Goal: Answer question/provide support

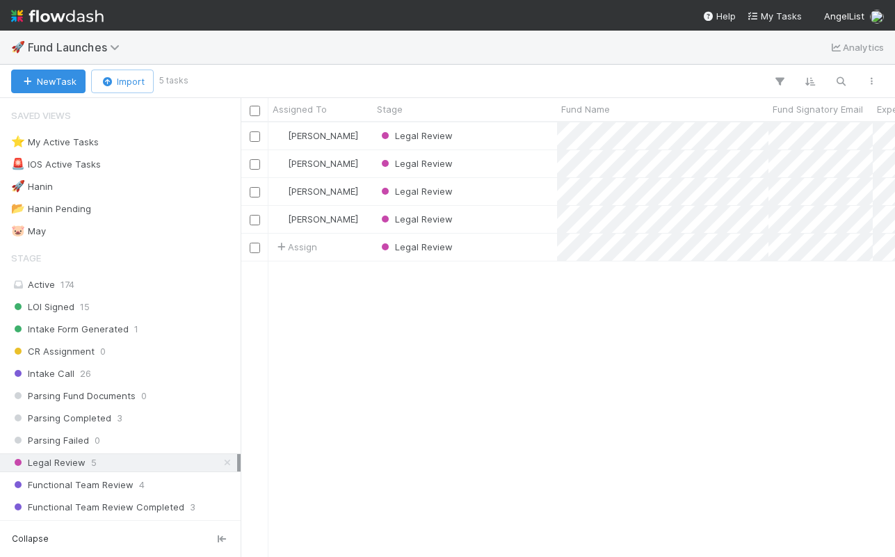
scroll to position [434, 655]
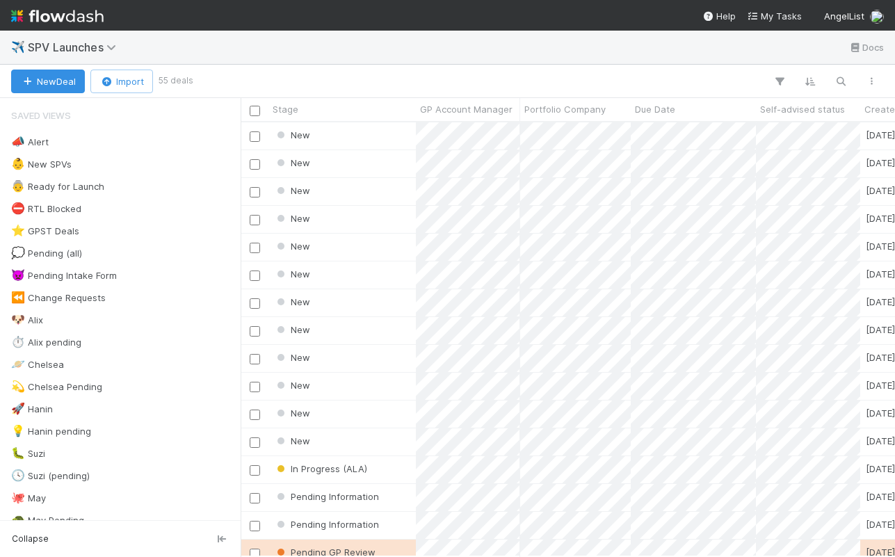
scroll to position [434, 655]
click at [347, 168] on div "New" at bounding box center [342, 163] width 147 height 27
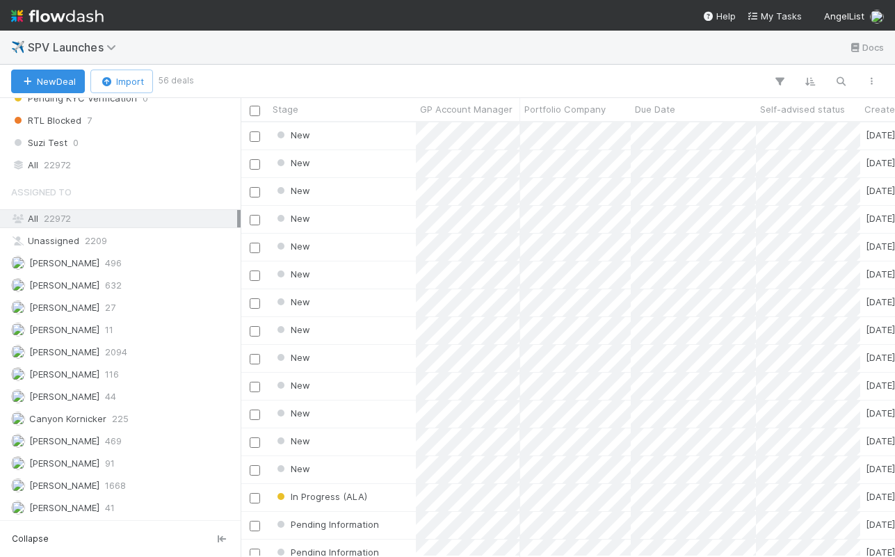
scroll to position [846, 0]
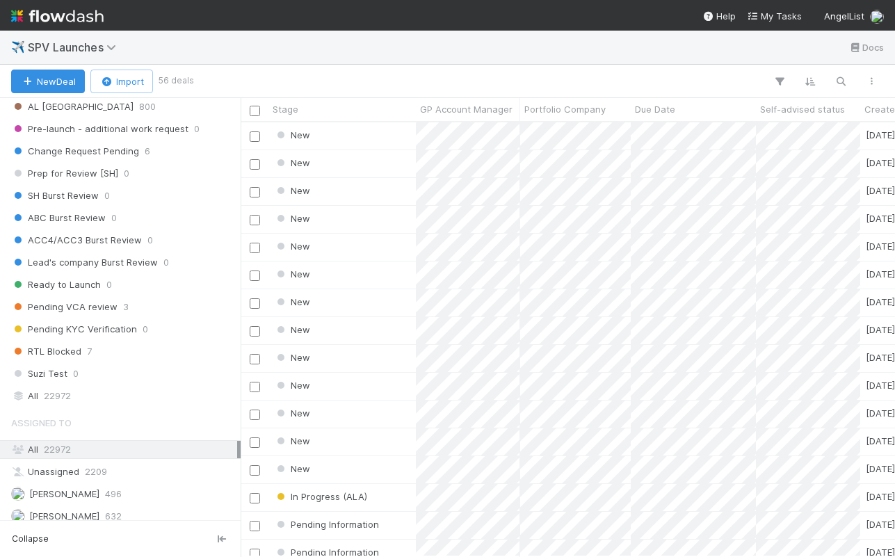
click at [35, 447] on div "All 22972" at bounding box center [124, 449] width 226 height 17
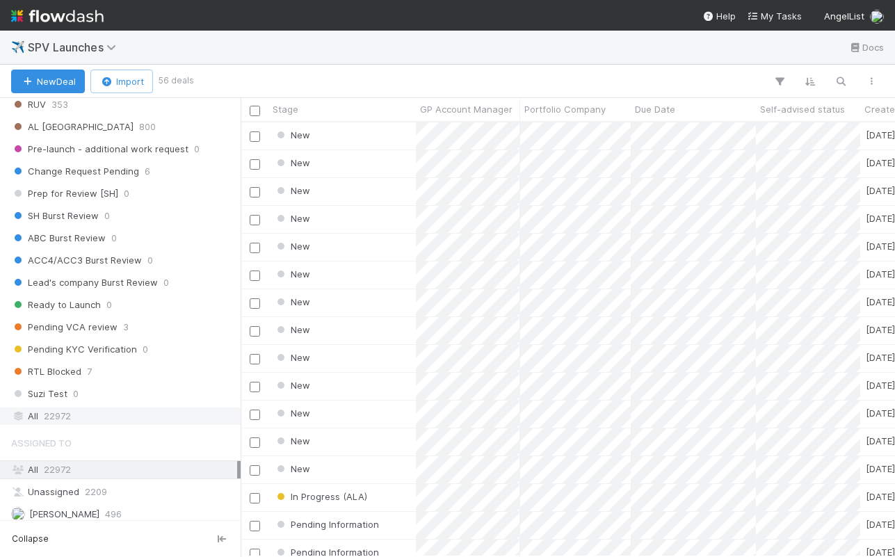
click at [90, 415] on div "All 22972" at bounding box center [124, 416] width 226 height 17
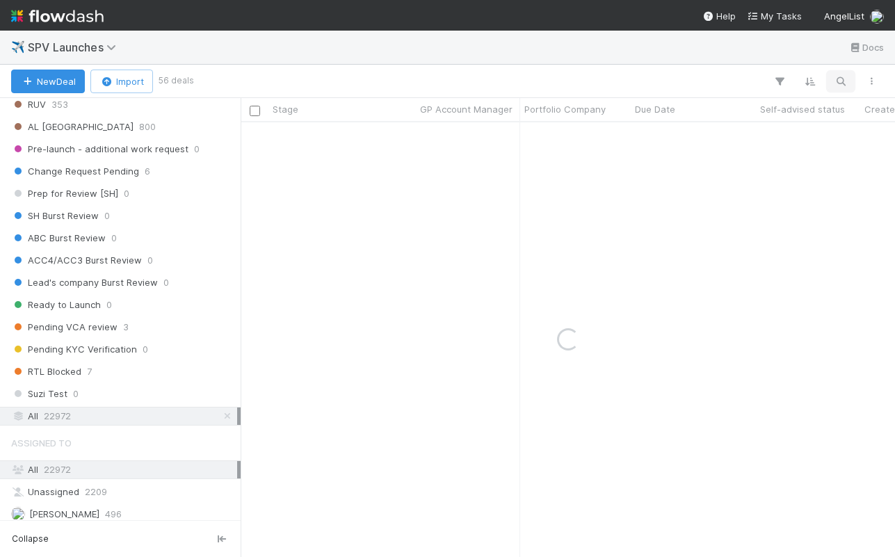
click at [838, 75] on icon "button" at bounding box center [841, 81] width 14 height 13
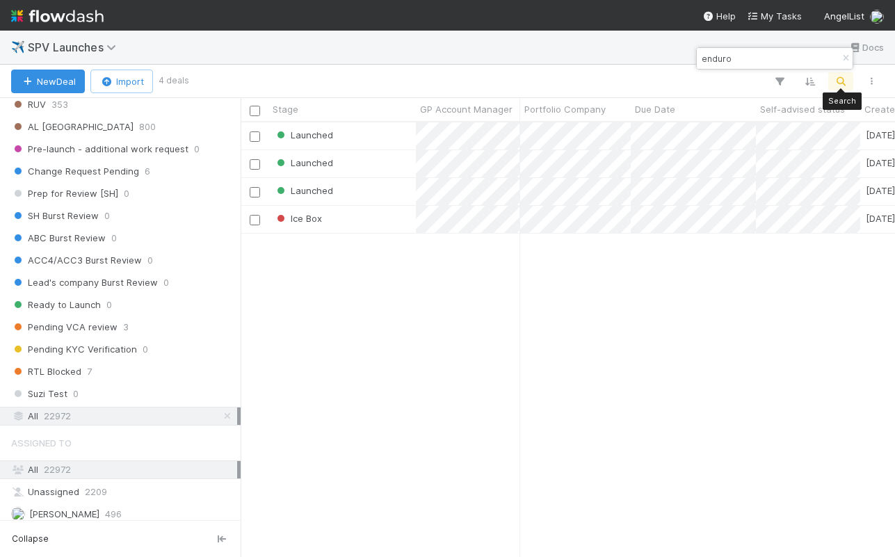
scroll to position [434, 655]
type input "enduro"
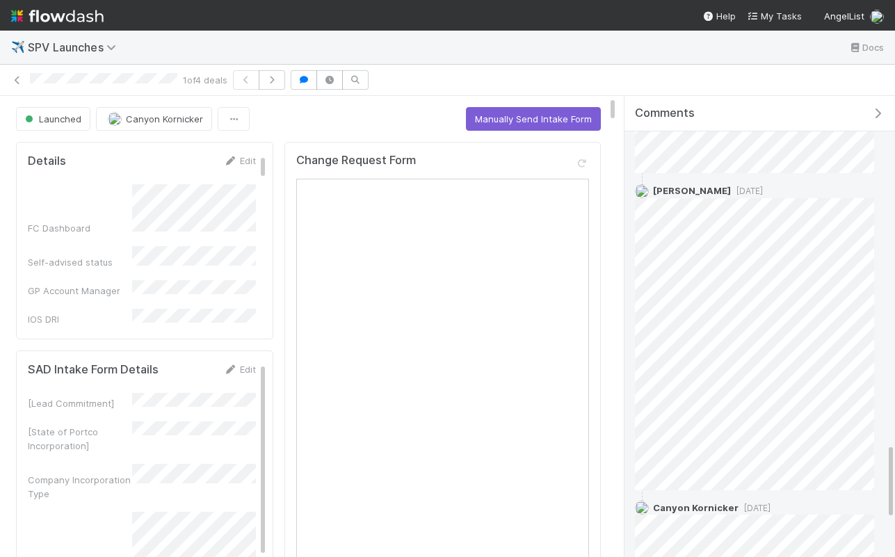
scroll to position [2032, 0]
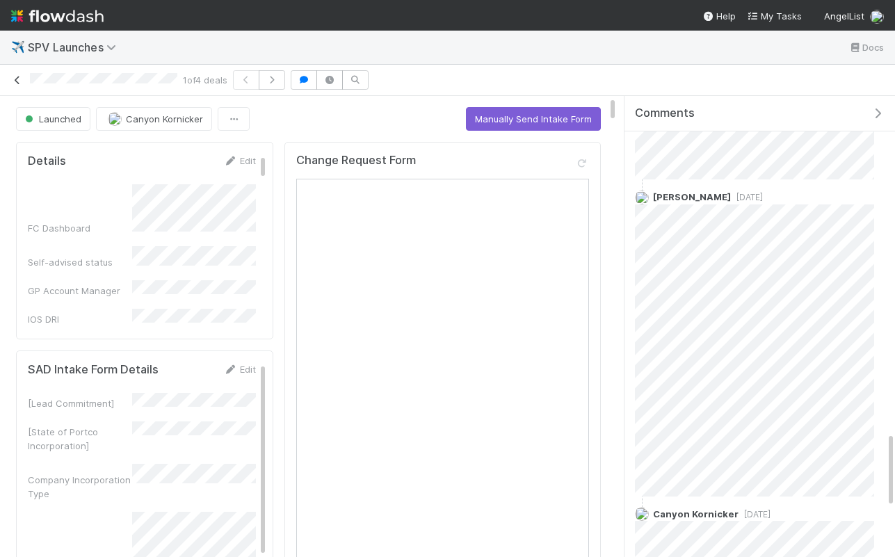
click at [14, 81] on icon at bounding box center [17, 80] width 14 height 9
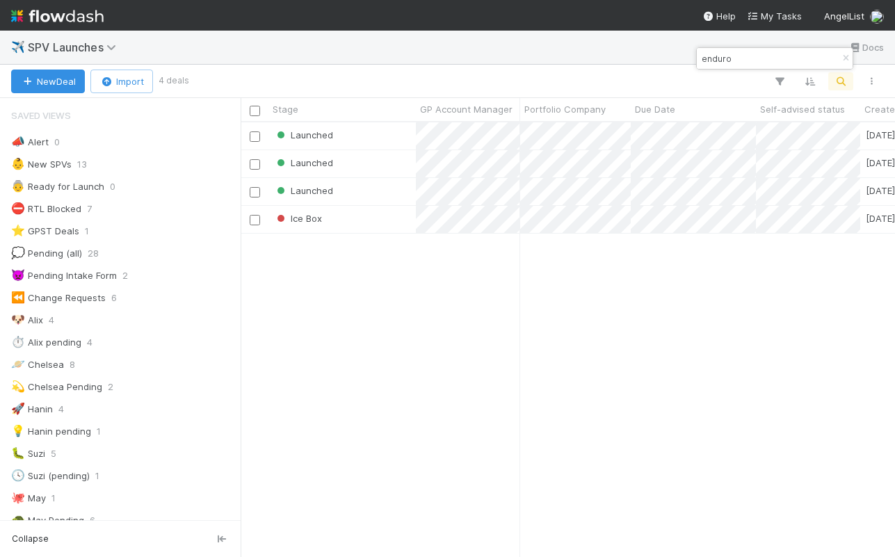
scroll to position [0, 1]
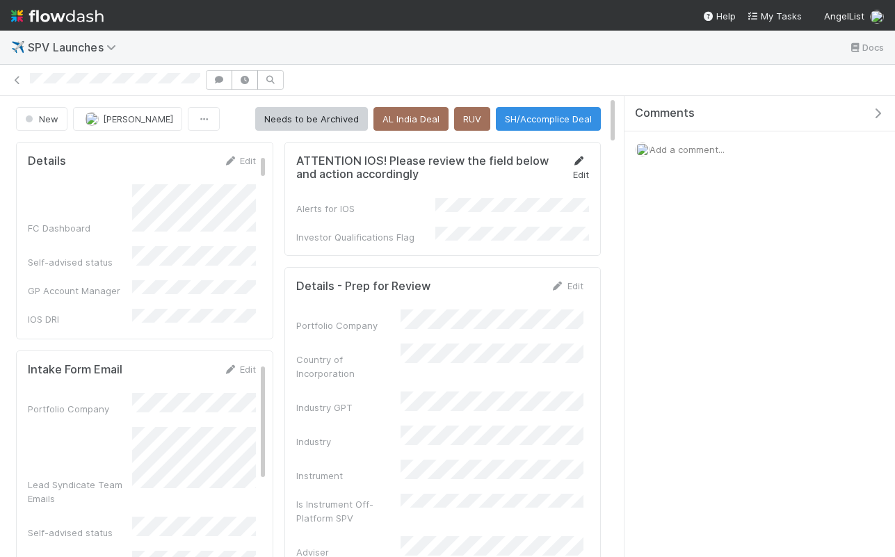
click at [582, 163] on icon at bounding box center [580, 161] width 14 height 9
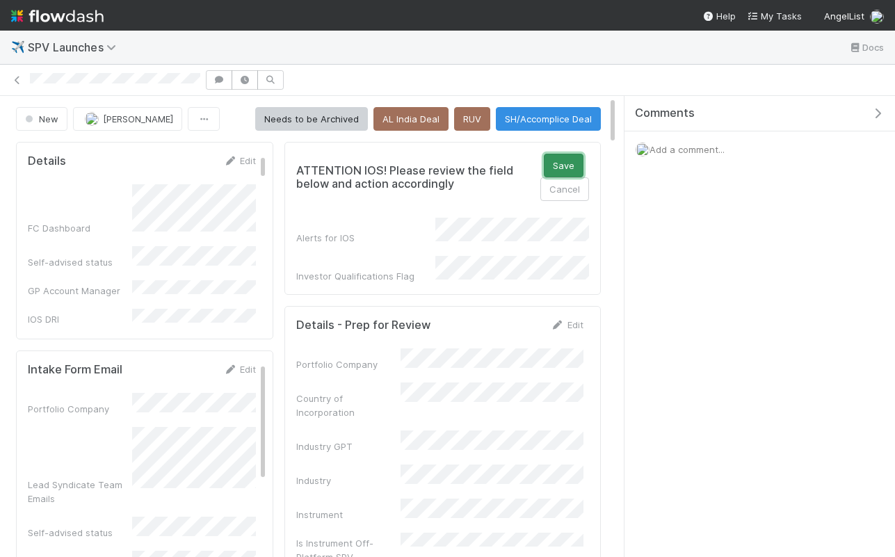
click at [560, 168] on button "Save" at bounding box center [564, 166] width 40 height 24
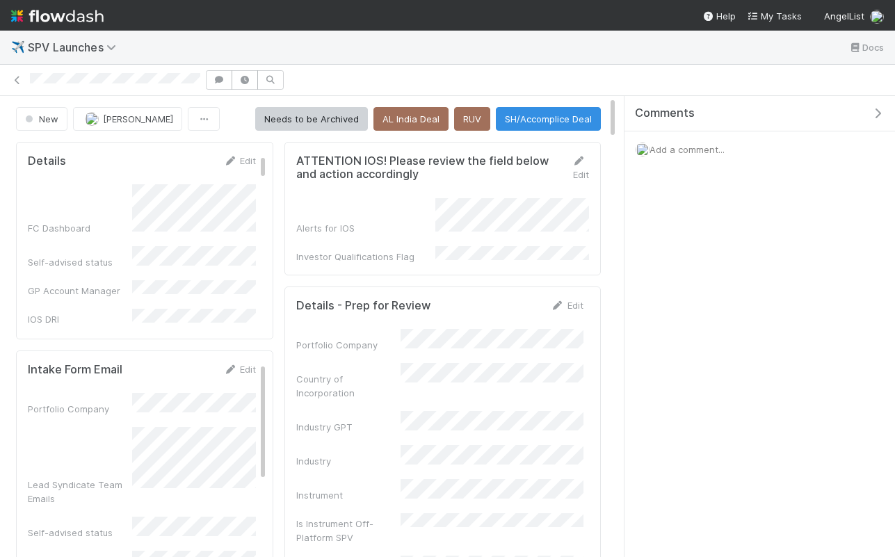
click at [683, 149] on span "Add a comment..." at bounding box center [687, 149] width 75 height 11
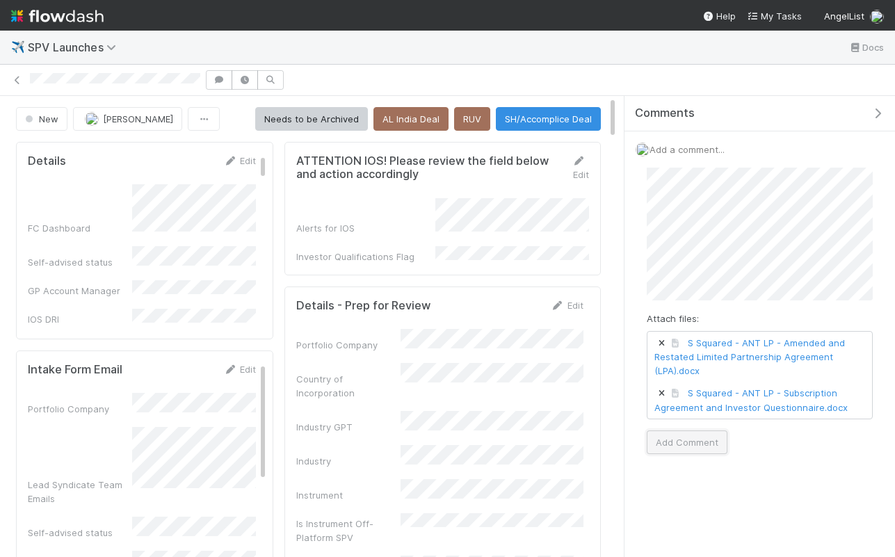
click at [680, 435] on button "Add Comment" at bounding box center [687, 443] width 81 height 24
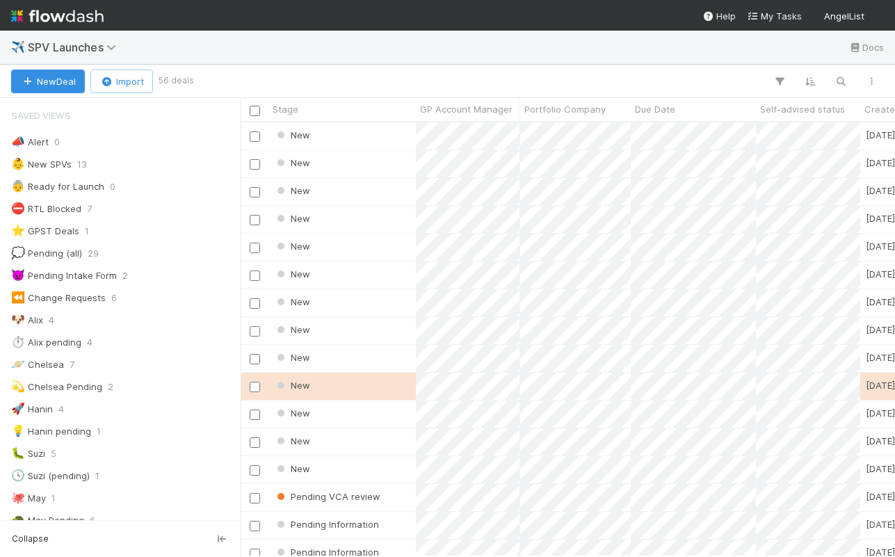
scroll to position [0, 1]
click at [849, 83] on button "button" at bounding box center [841, 81] width 25 height 18
type input "sprinter"
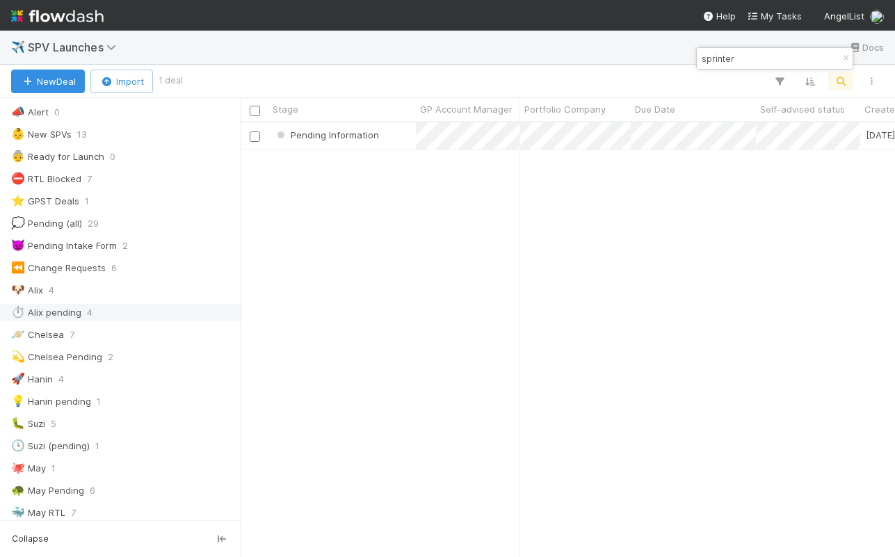
scroll to position [27, 0]
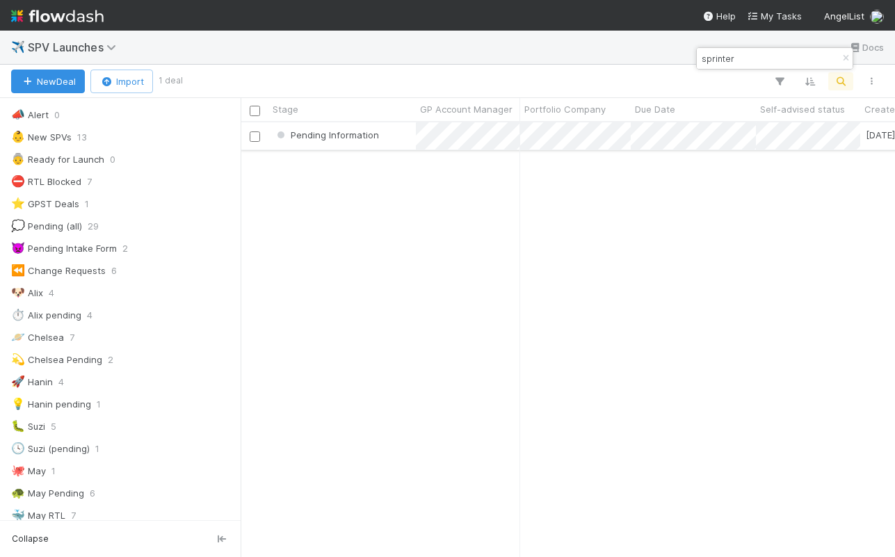
click at [403, 138] on div "Pending Information" at bounding box center [342, 135] width 147 height 27
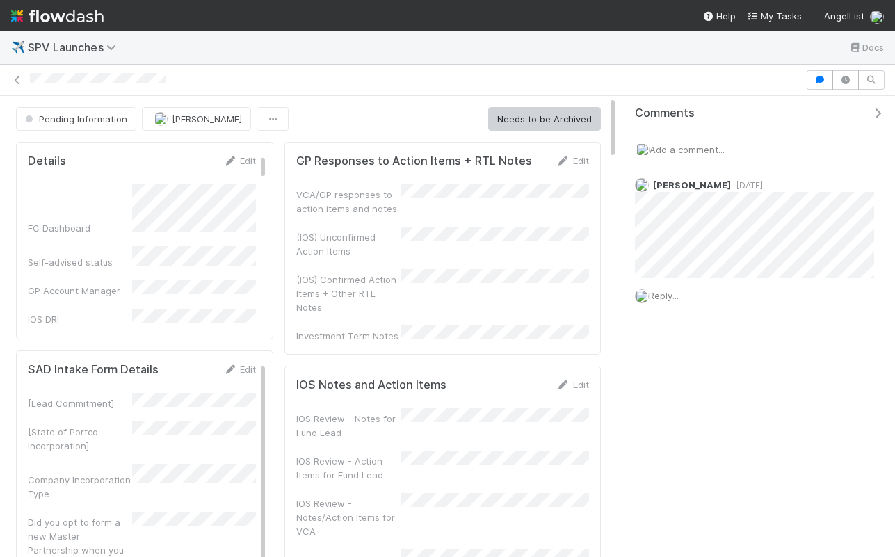
click at [680, 141] on div "Add a comment..." at bounding box center [760, 149] width 271 height 36
click at [678, 149] on span "Add a comment..." at bounding box center [687, 149] width 75 height 11
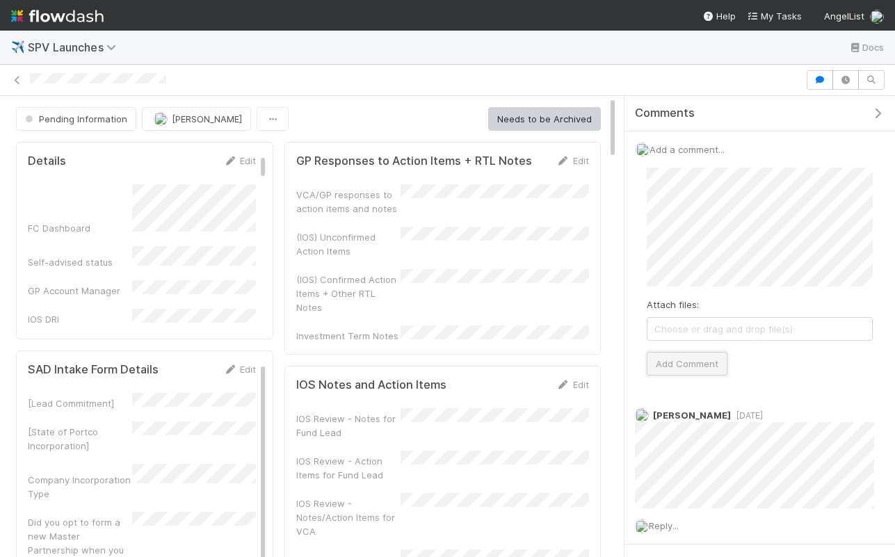
click at [698, 354] on button "Add Comment" at bounding box center [687, 364] width 81 height 24
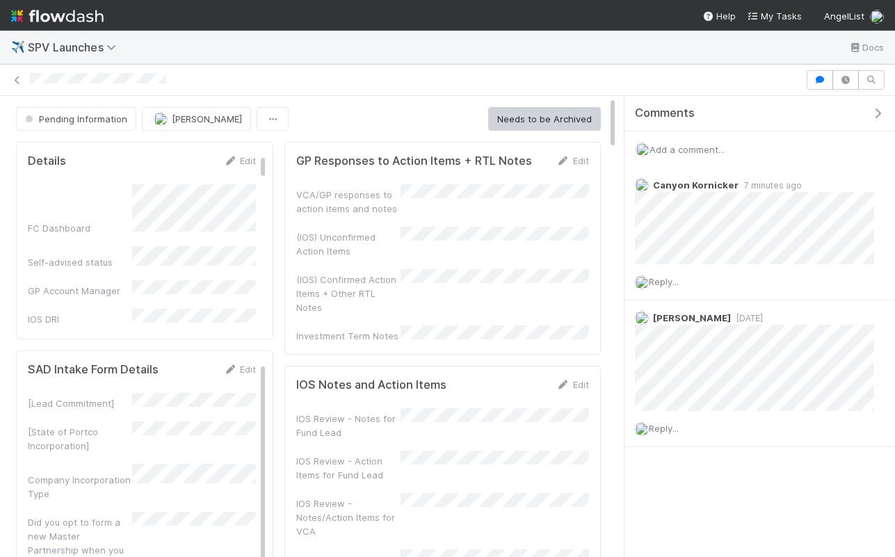
click at [680, 153] on span "Add a comment..." at bounding box center [687, 149] width 75 height 11
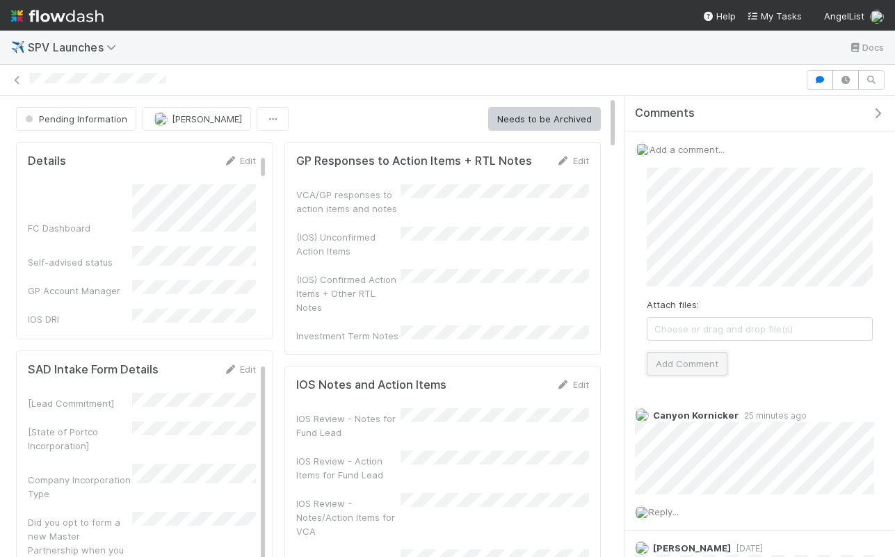
click at [680, 369] on button "Add Comment" at bounding box center [687, 364] width 81 height 24
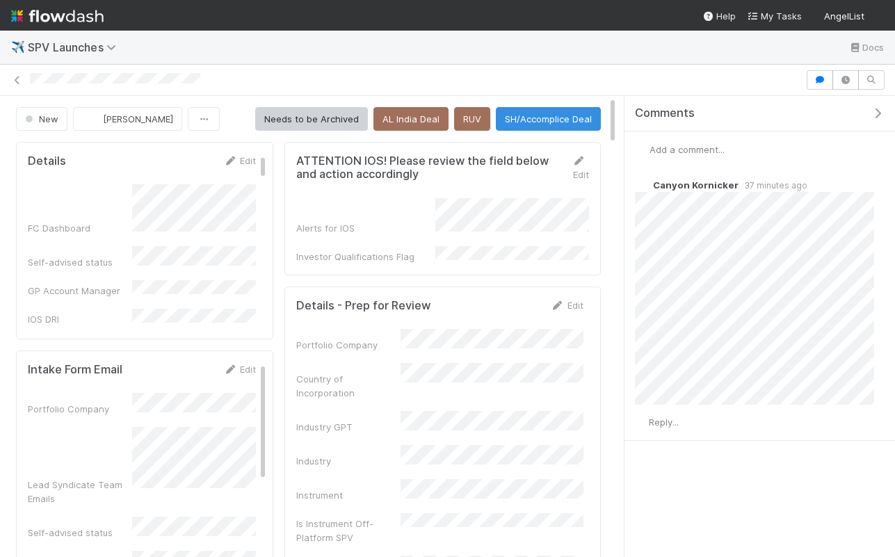
click at [684, 152] on span "Add a comment..." at bounding box center [687, 149] width 75 height 11
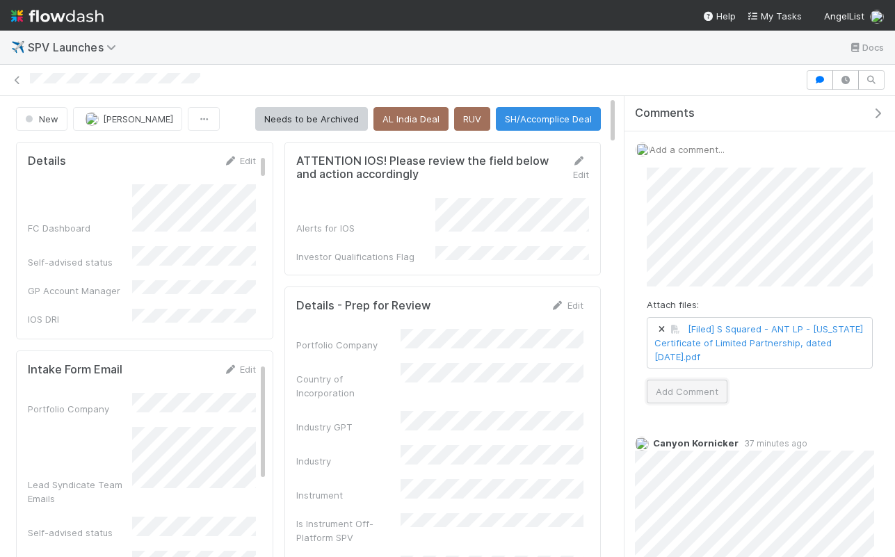
click at [662, 385] on button "Add Comment" at bounding box center [687, 392] width 81 height 24
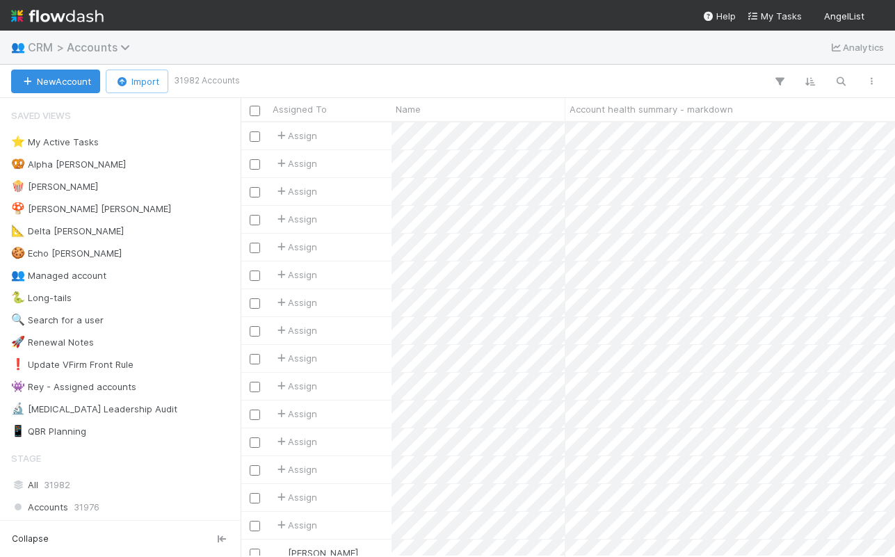
scroll to position [434, 655]
click at [846, 85] on icon "button" at bounding box center [841, 81] width 14 height 13
type input "story ventures"
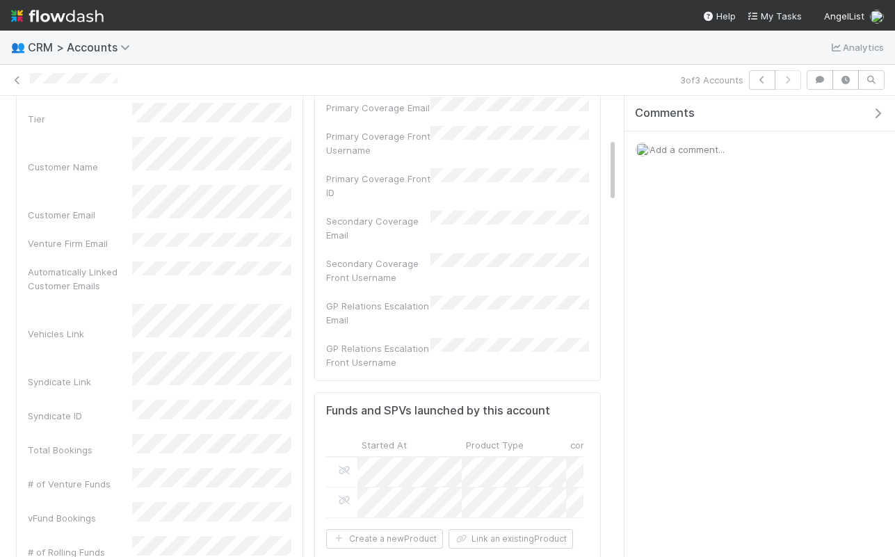
scroll to position [403, 0]
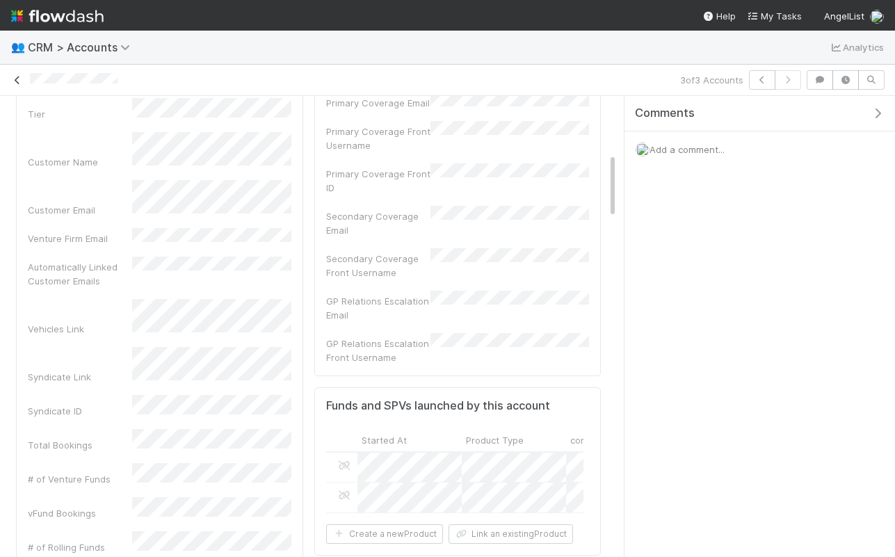
click at [20, 83] on icon at bounding box center [17, 80] width 14 height 9
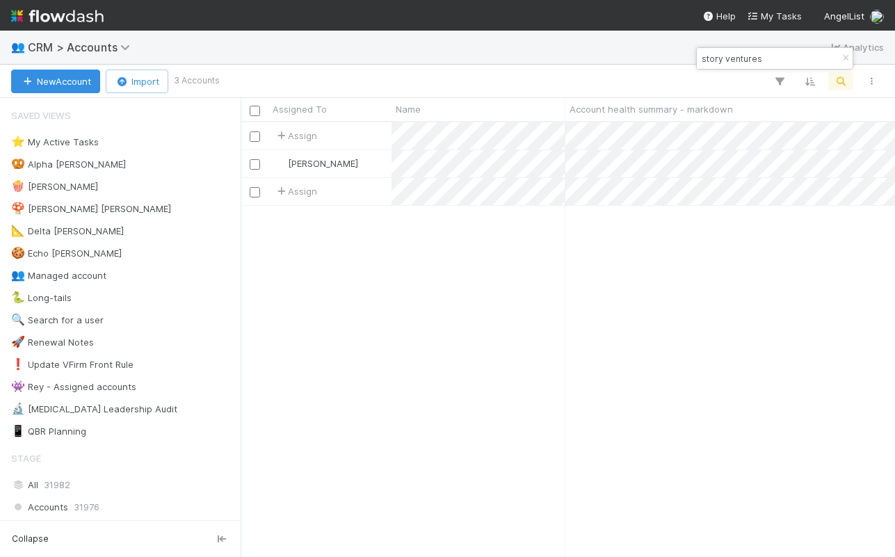
scroll to position [434, 655]
click at [765, 56] on input "story ventures" at bounding box center [768, 58] width 139 height 17
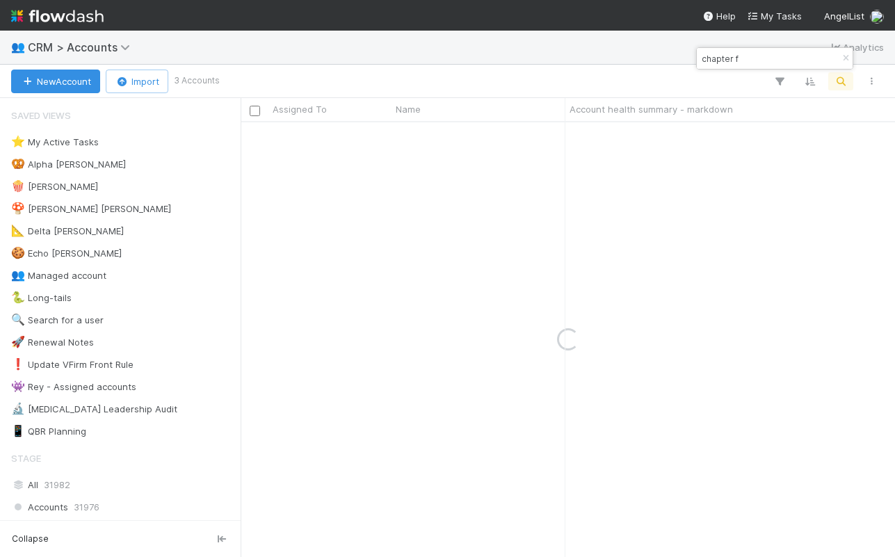
type input "chapter f"
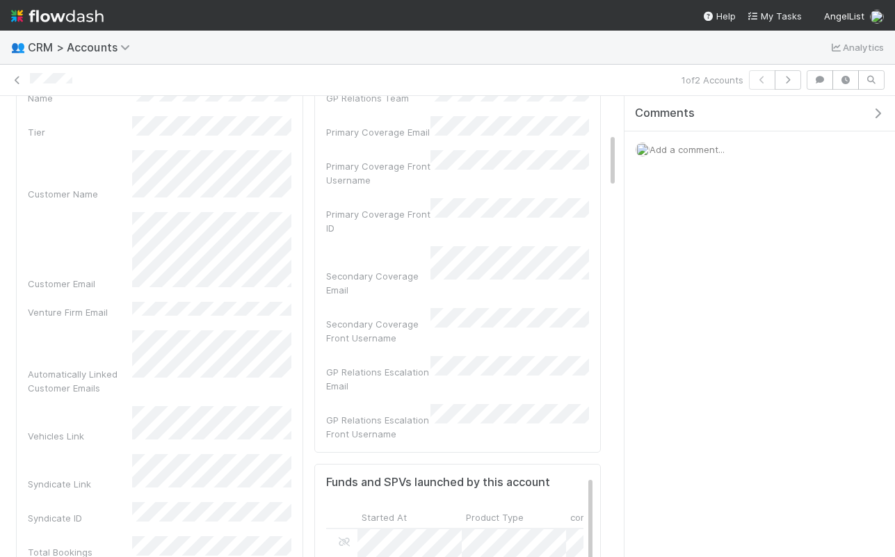
scroll to position [388, 0]
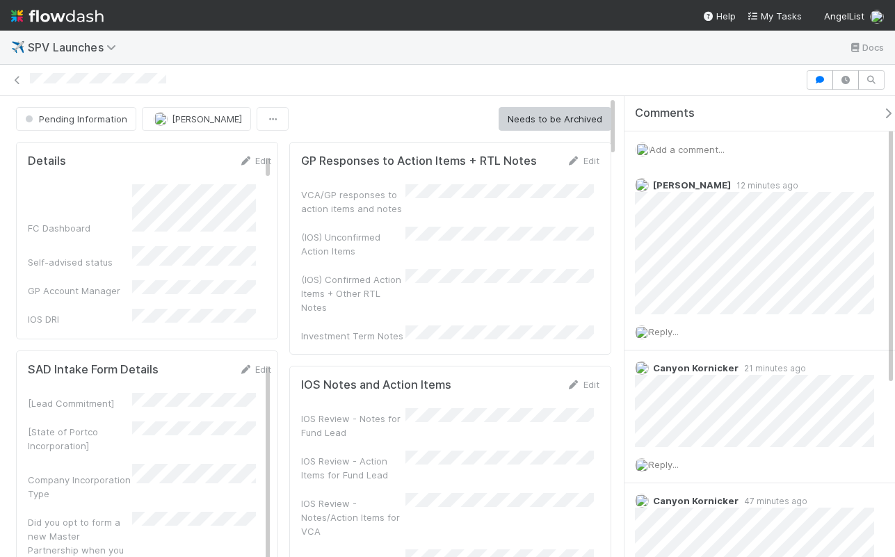
click at [694, 156] on div "Add a comment..." at bounding box center [765, 149] width 281 height 36
click at [691, 149] on span "Add a comment..." at bounding box center [687, 149] width 75 height 11
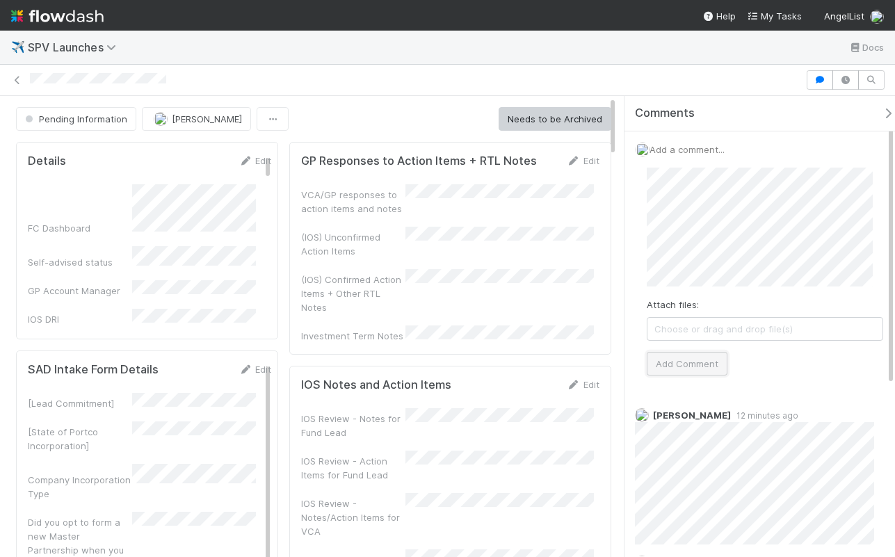
click at [673, 353] on button "Add Comment" at bounding box center [687, 364] width 81 height 24
